Goal: Information Seeking & Learning: Learn about a topic

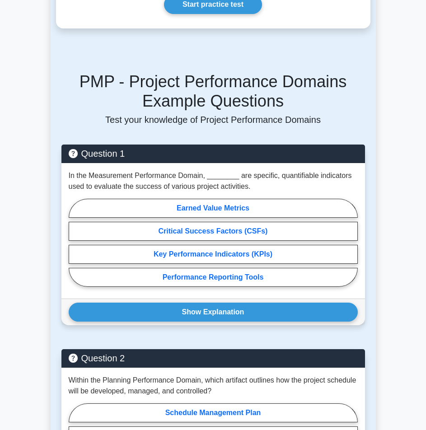
scroll to position [422, 0]
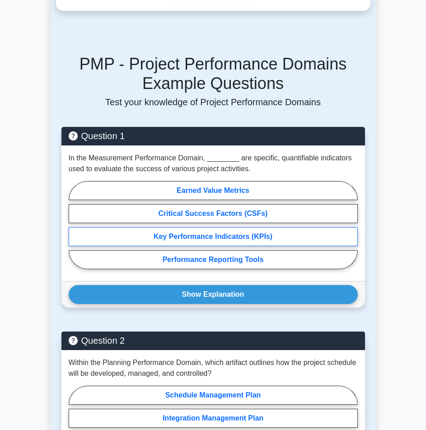
click at [190, 227] on label "Key Performance Indicators (KPIs)" at bounding box center [213, 236] width 289 height 19
click at [75, 226] on input "Key Performance Indicators (KPIs)" at bounding box center [72, 228] width 6 height 6
radio input "true"
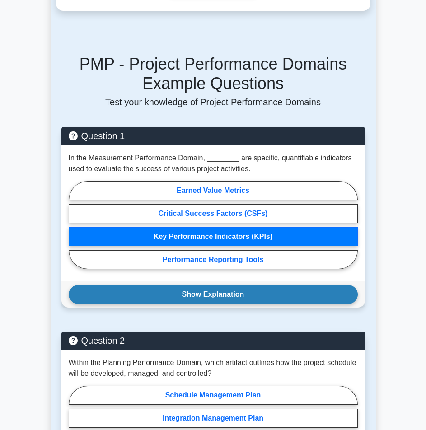
click at [200, 285] on button "Show Explanation" at bounding box center [213, 294] width 289 height 19
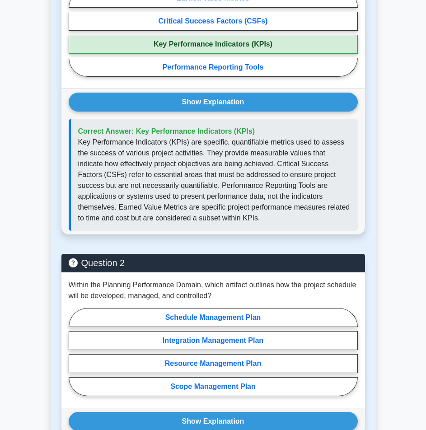
scroll to position [753, 0]
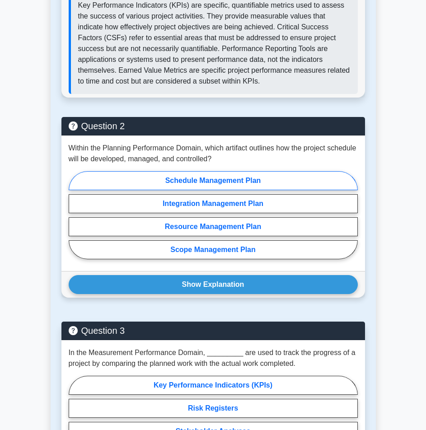
click at [199, 174] on label "Schedule Management Plan" at bounding box center [213, 180] width 289 height 19
click at [75, 215] on input "Schedule Management Plan" at bounding box center [72, 218] width 6 height 6
radio input "true"
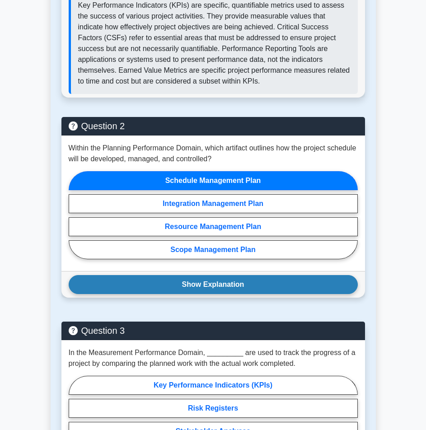
click at [212, 275] on button "Show Explanation" at bounding box center [213, 284] width 289 height 19
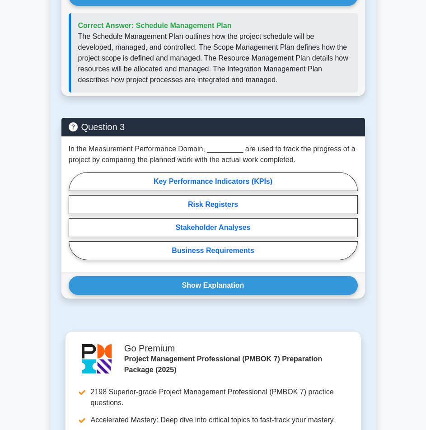
scroll to position [1055, 0]
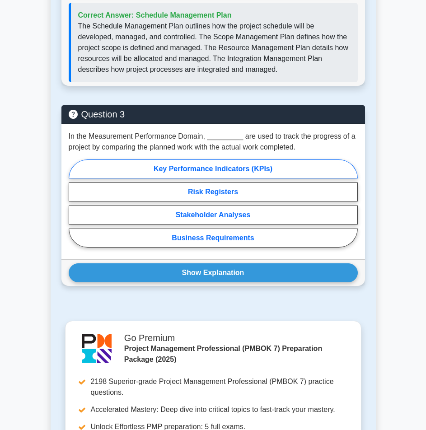
click at [240, 161] on label "Key Performance Indicators (KPIs)" at bounding box center [213, 169] width 289 height 19
click at [75, 203] on input "Key Performance Indicators (KPIs)" at bounding box center [72, 206] width 6 height 6
radio input "true"
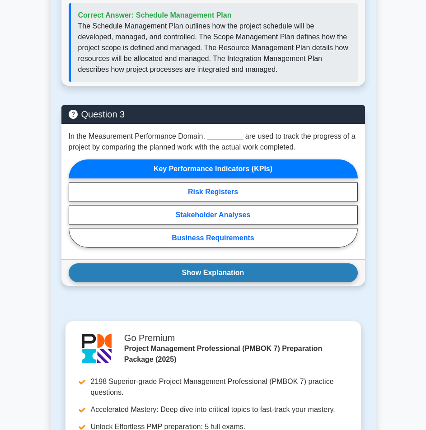
click at [210, 264] on button "Show Explanation" at bounding box center [213, 273] width 289 height 19
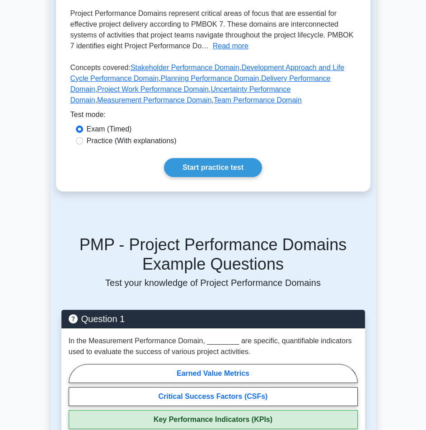
scroll to position [121, 0]
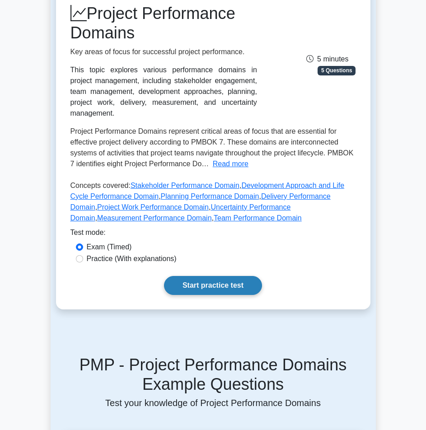
click at [203, 276] on link "Start practice test" at bounding box center [213, 285] width 98 height 19
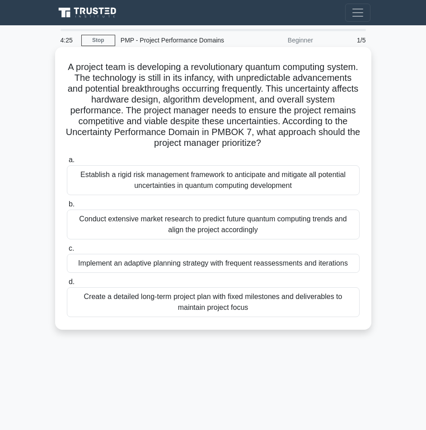
click at [199, 267] on div "Implement an adaptive planning strategy with frequent reassessments and iterati…" at bounding box center [213, 263] width 293 height 19
click at [67, 252] on input "c. Implement an adaptive planning strategy with frequent reassessments and iter…" at bounding box center [67, 249] width 0 height 6
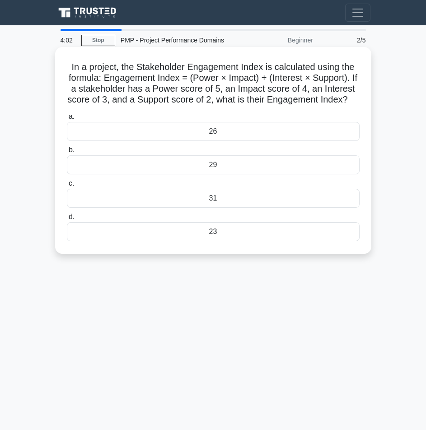
click at [224, 141] on div "26" at bounding box center [213, 131] width 293 height 19
click at [67, 120] on input "a. 26" at bounding box center [67, 117] width 0 height 6
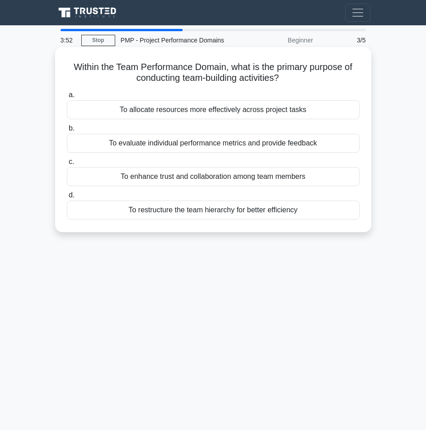
click at [217, 175] on div "To enhance trust and collaboration among team members" at bounding box center [213, 176] width 293 height 19
click at [67, 165] on input "c. To enhance trust and collaboration among team members" at bounding box center [67, 162] width 0 height 6
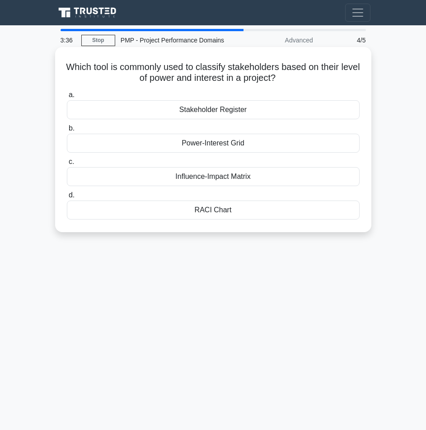
click at [236, 179] on div "Influence-Impact Matrix" at bounding box center [213, 176] width 293 height 19
click at [67, 165] on input "c. Influence-Impact Matrix" at bounding box center [67, 162] width 0 height 6
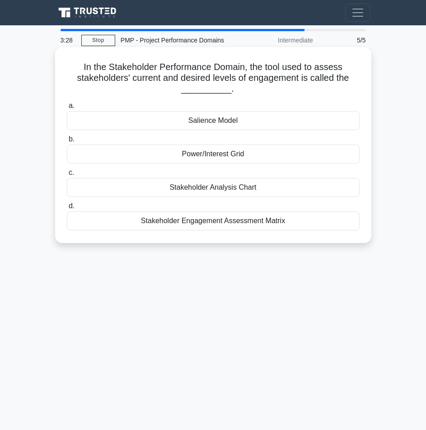
click at [233, 226] on div "Stakeholder Engagement Assessment Matrix" at bounding box center [213, 221] width 293 height 19
click at [67, 209] on input "d. Stakeholder Engagement Assessment Matrix" at bounding box center [67, 206] width 0 height 6
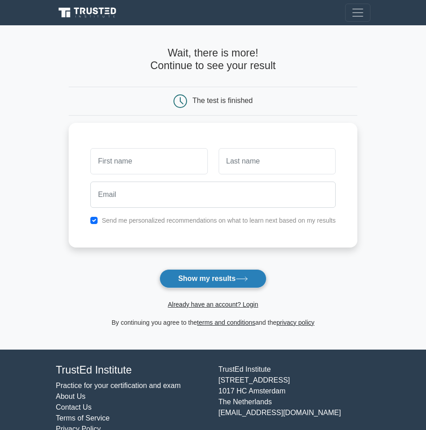
click at [231, 270] on button "Show my results" at bounding box center [213, 278] width 107 height 19
click at [231, 274] on button "Show my results" at bounding box center [213, 278] width 107 height 19
